Goal: Task Accomplishment & Management: Manage account settings

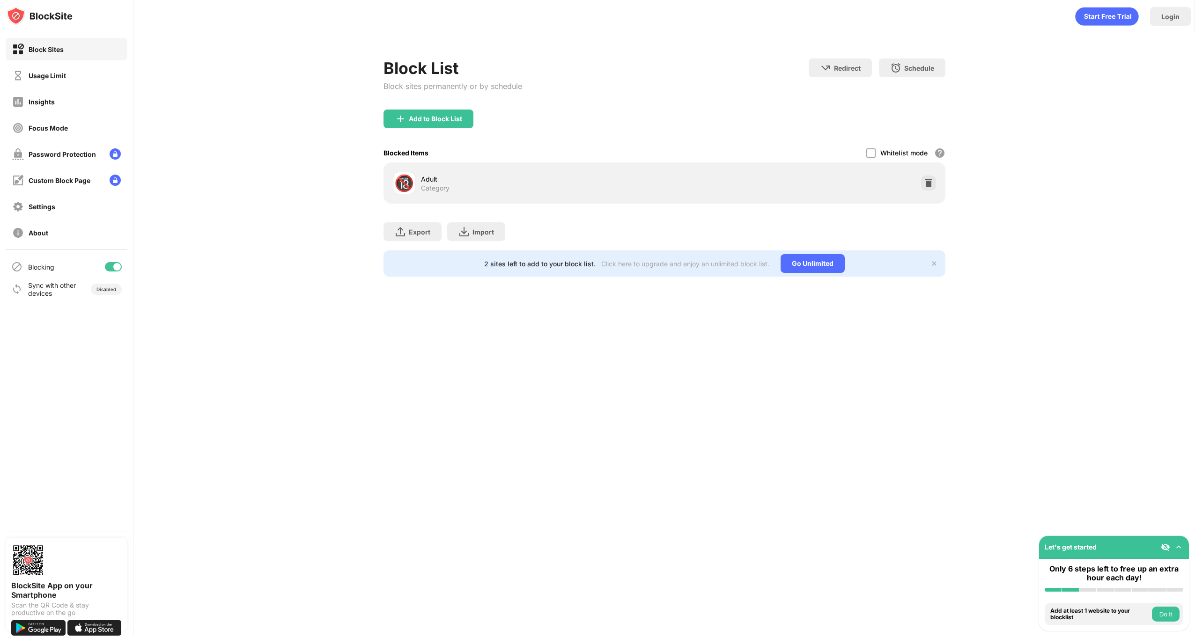
click at [940, 184] on div "🔞 Adult Category" at bounding box center [664, 182] width 562 height 41
click at [930, 183] on img at bounding box center [928, 182] width 9 height 9
